Goal: Transaction & Acquisition: Purchase product/service

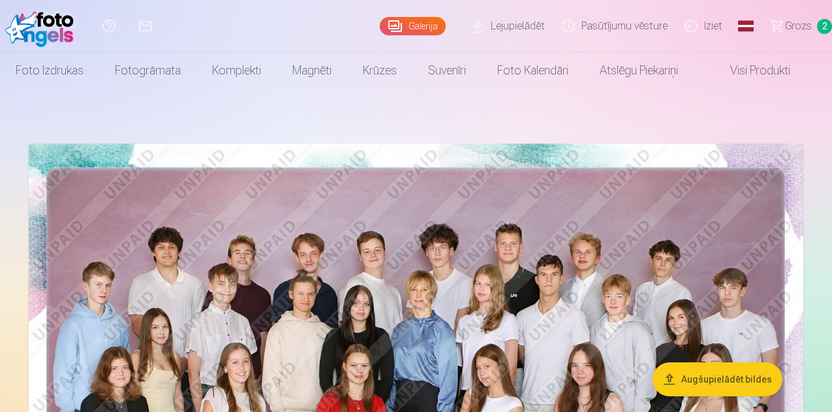
click at [785, 23] on span "Grozs" at bounding box center [798, 26] width 27 height 16
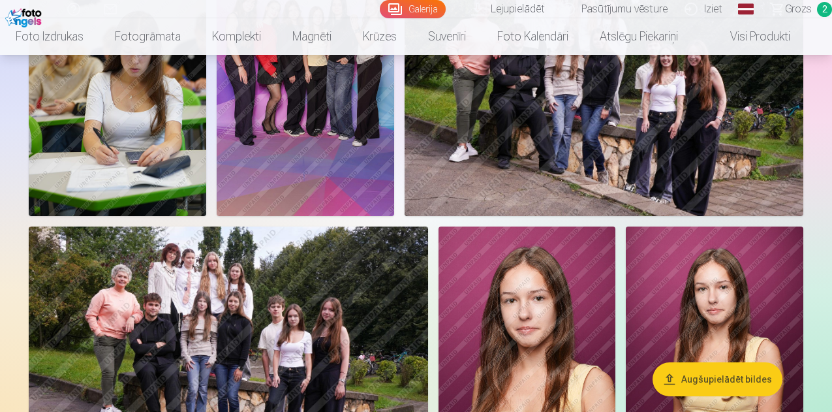
scroll to position [470, 0]
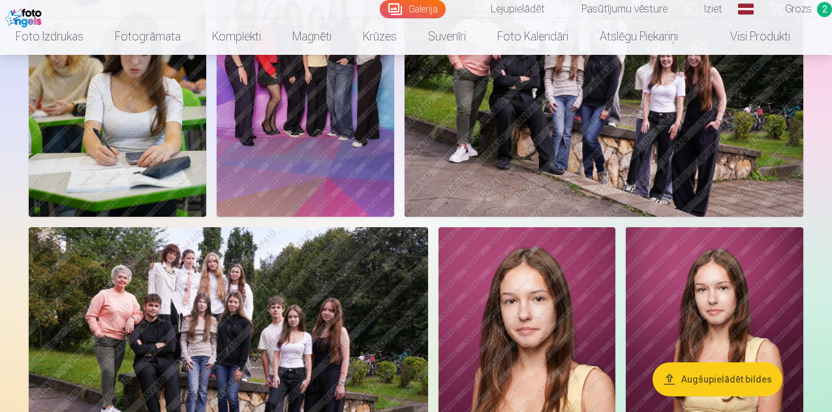
click at [394, 211] on img at bounding box center [305, 83] width 177 height 266
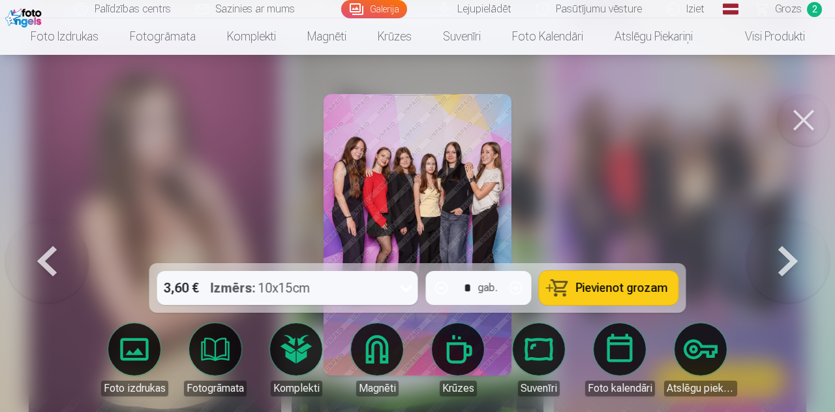
click at [400, 175] on img at bounding box center [417, 234] width 187 height 281
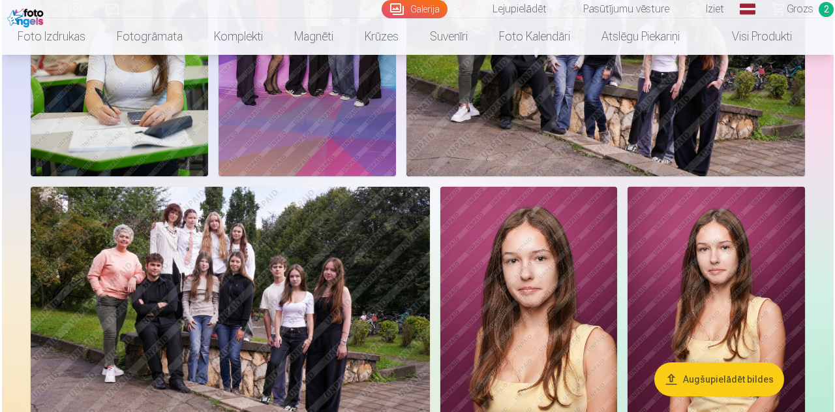
scroll to position [511, 0]
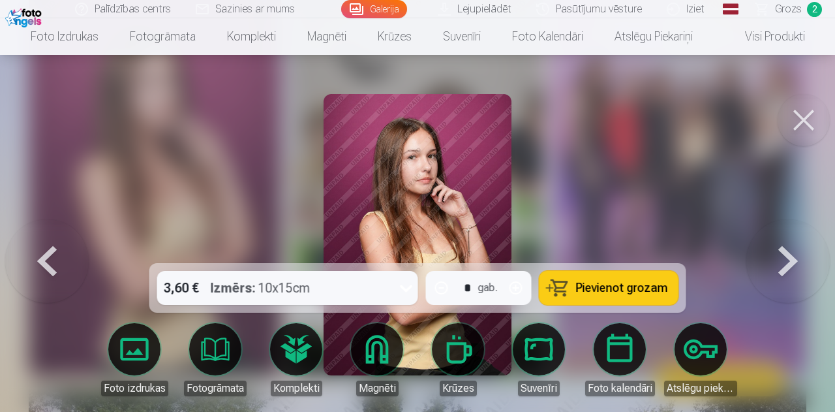
click at [657, 290] on span "Pievienot grozam" at bounding box center [622, 288] width 92 height 12
click at [807, 117] on button at bounding box center [804, 120] width 52 height 52
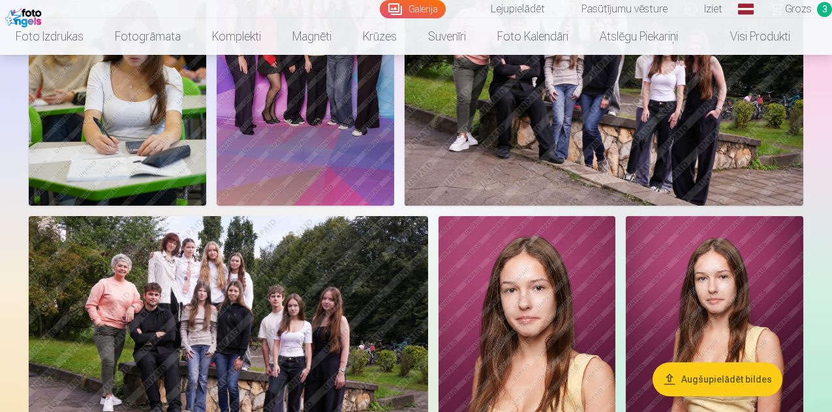
scroll to position [570, 0]
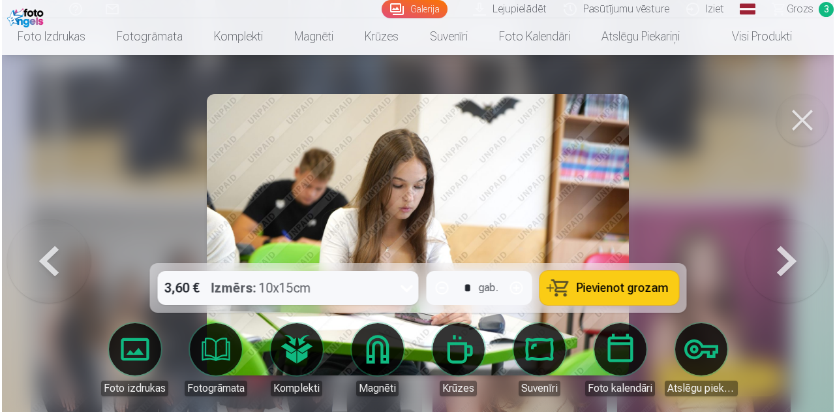
scroll to position [1829, 0]
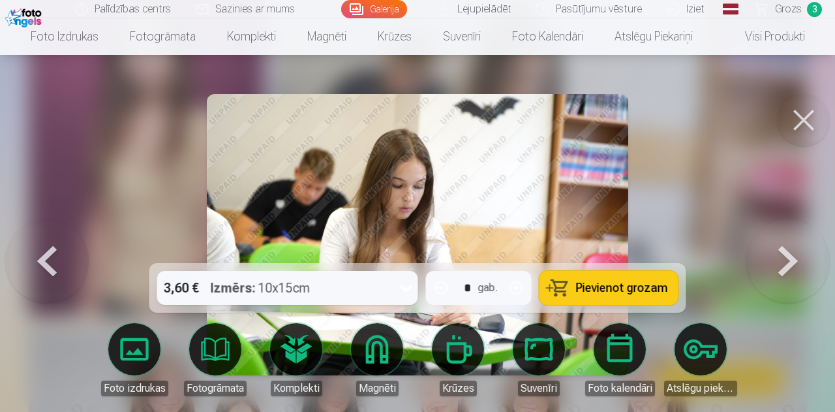
click at [634, 279] on button "Pievienot grozam" at bounding box center [609, 288] width 139 height 34
click at [803, 115] on button at bounding box center [804, 120] width 52 height 52
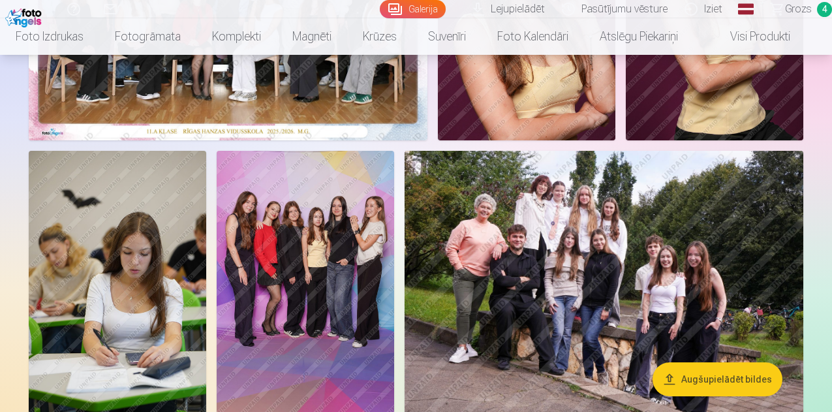
scroll to position [271, 0]
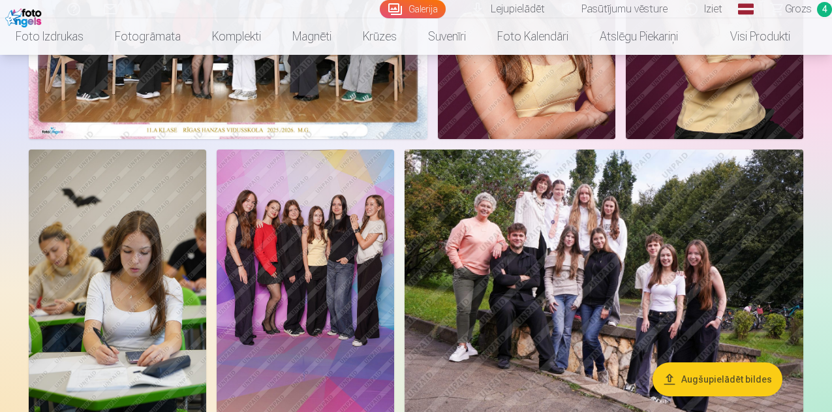
click at [788, 11] on span "Grozs" at bounding box center [798, 9] width 27 height 16
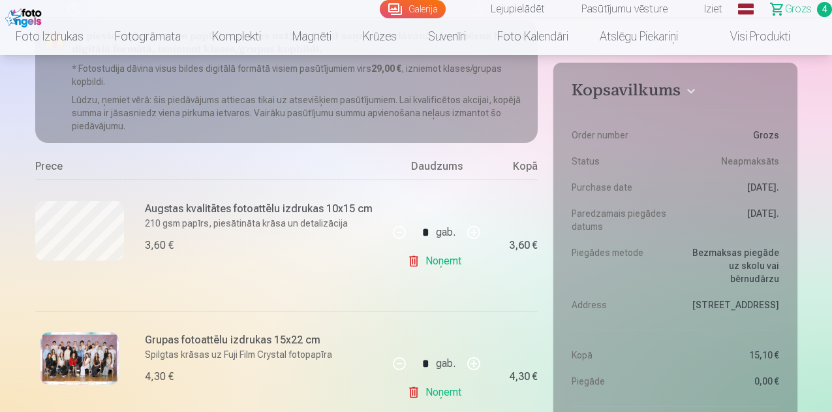
scroll to position [155, 0]
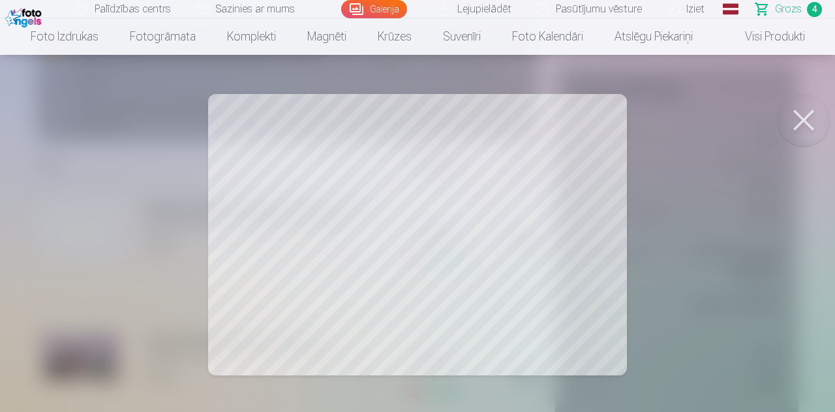
click at [805, 121] on button at bounding box center [804, 120] width 52 height 52
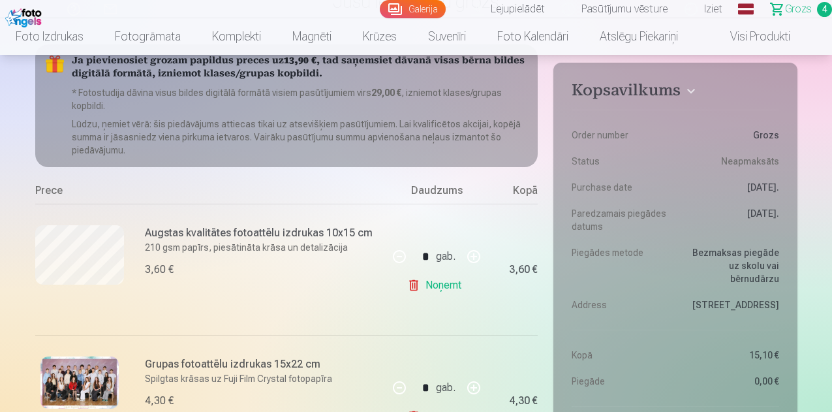
scroll to position [127, 0]
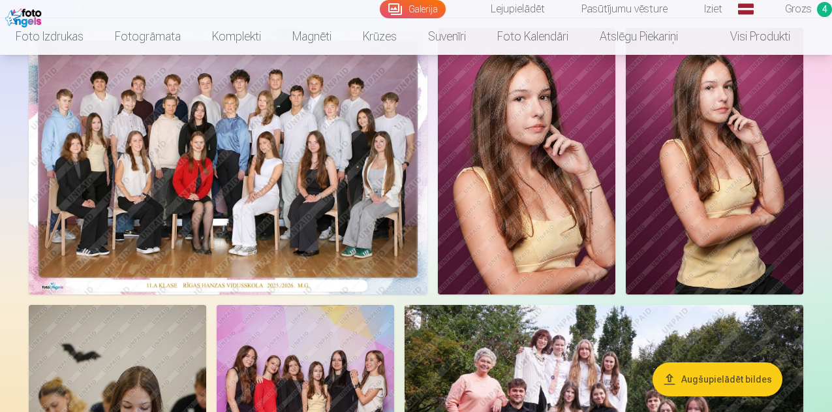
scroll to position [115, 0]
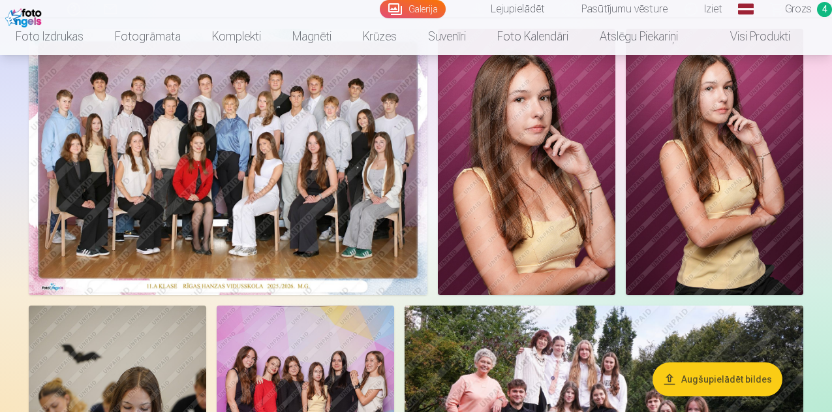
click at [427, 292] on img at bounding box center [228, 162] width 399 height 266
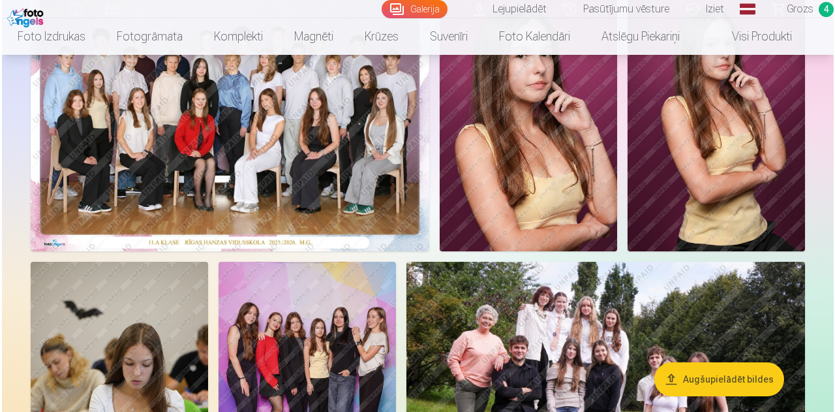
scroll to position [156, 0]
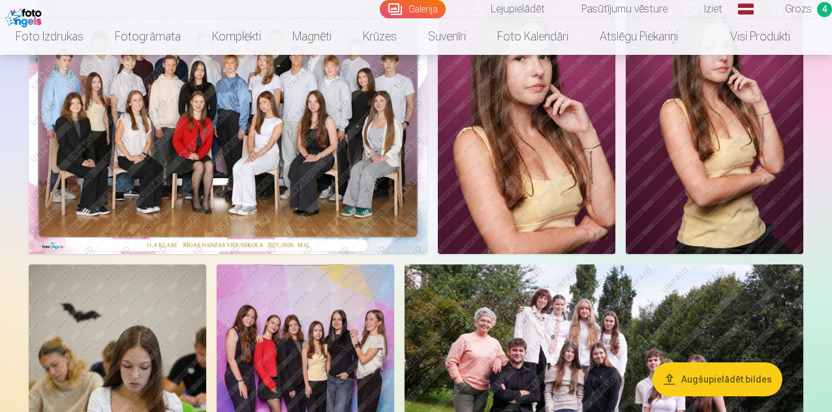
click at [615, 178] on img at bounding box center [526, 121] width 177 height 266
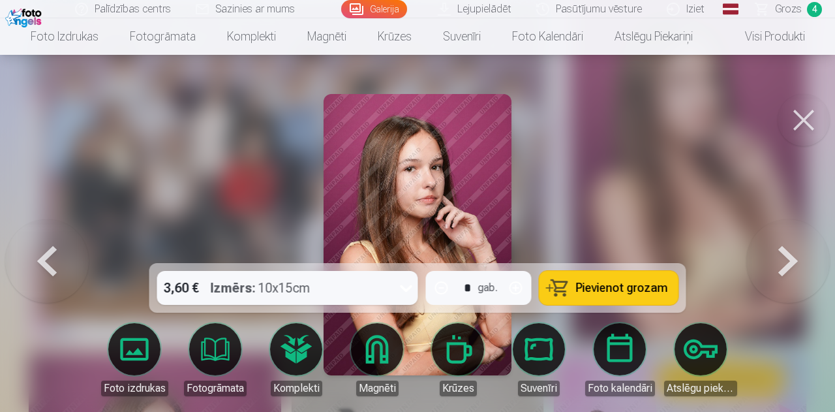
click at [567, 282] on button "Pievienot grozam" at bounding box center [609, 288] width 139 height 34
click at [785, 8] on span "Grozs" at bounding box center [788, 9] width 27 height 16
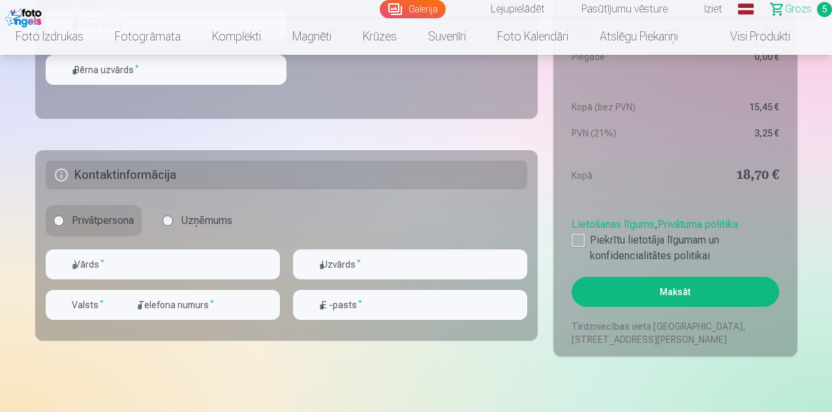
scroll to position [1198, 0]
click at [138, 262] on input "text" at bounding box center [163, 264] width 234 height 30
type input "*******"
click at [364, 264] on input "text" at bounding box center [410, 264] width 234 height 30
type input "****"
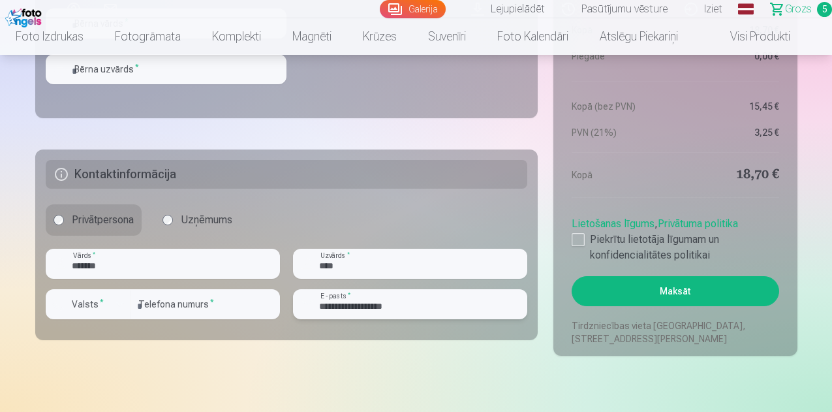
click at [428, 307] on input "**********" at bounding box center [410, 304] width 234 height 30
type input "*"
type input "**********"
click at [123, 304] on div "button" at bounding box center [120, 304] width 16 height 16
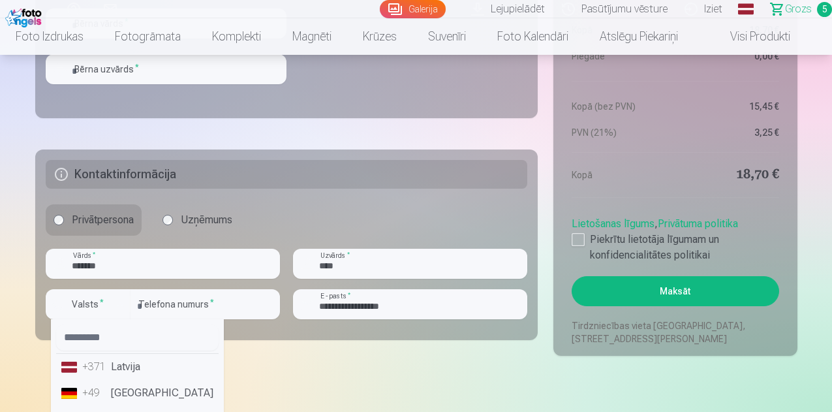
click at [122, 363] on li "+371 Latvija" at bounding box center [137, 367] width 162 height 26
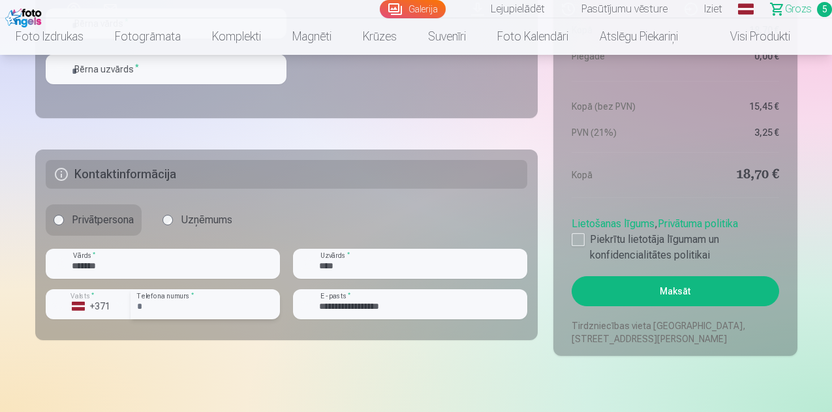
click at [164, 310] on input "number" at bounding box center [205, 304] width 149 height 30
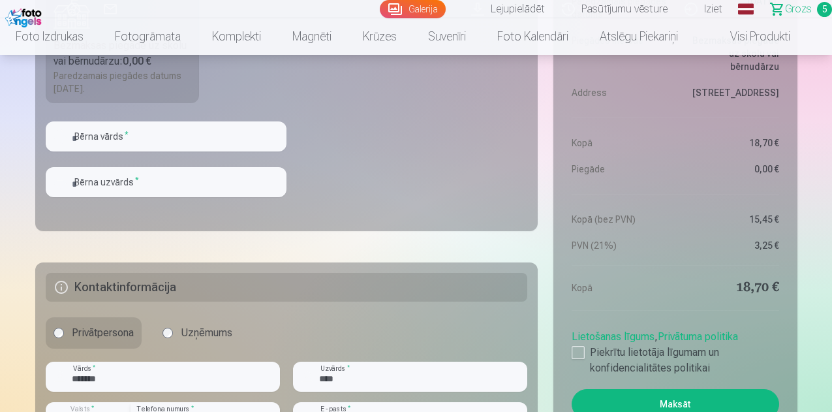
type input "********"
click at [145, 138] on input "text" at bounding box center [166, 136] width 241 height 30
type input "*****"
type input "****"
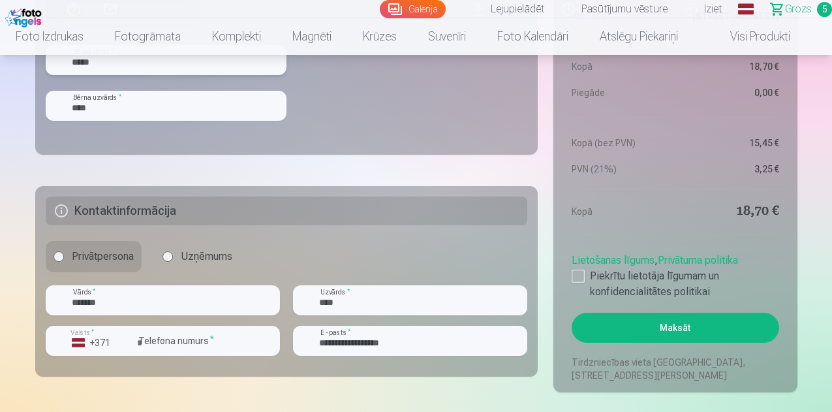
scroll to position [1173, 0]
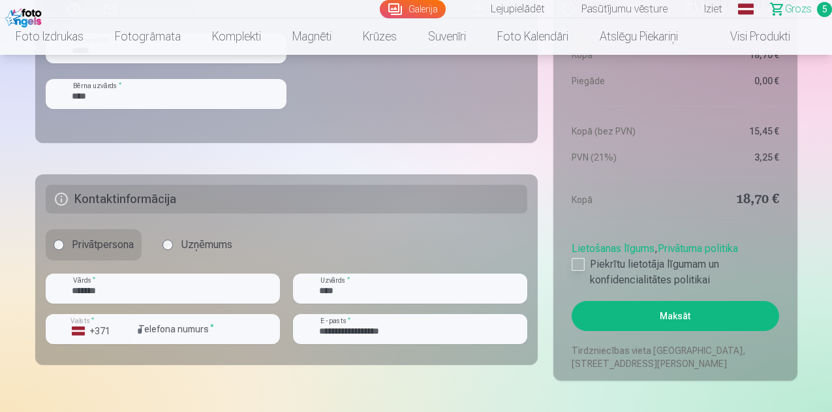
click at [577, 264] on div at bounding box center [578, 264] width 13 height 13
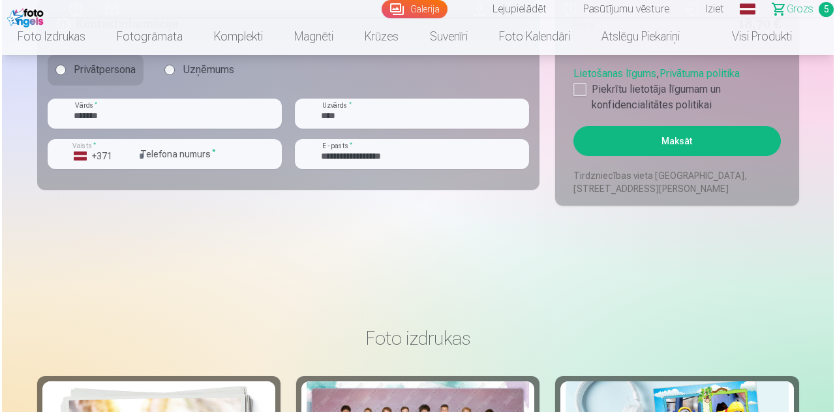
scroll to position [1366, 0]
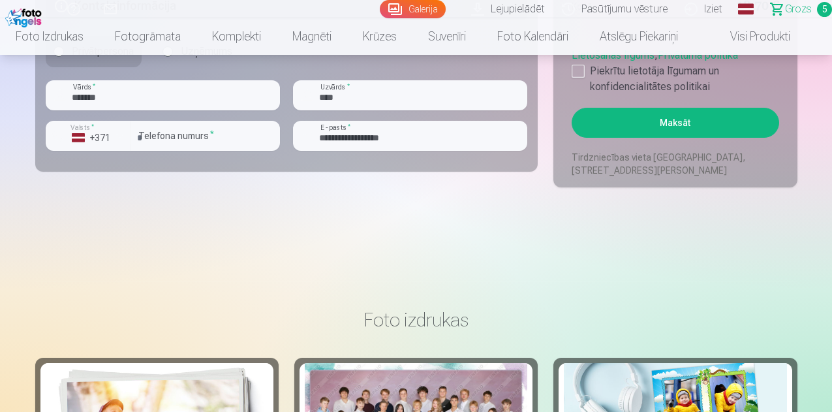
click at [655, 125] on button "Maksāt" at bounding box center [675, 123] width 207 height 30
